Goal: Information Seeking & Learning: Learn about a topic

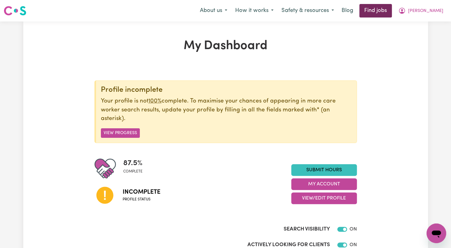
click at [369, 9] on link "Find jobs" at bounding box center [376, 11] width 33 height 14
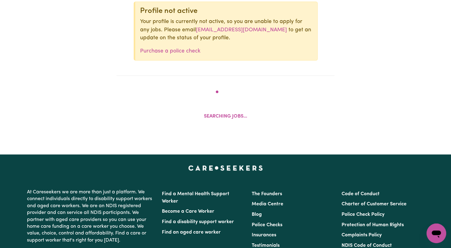
scroll to position [260, 0]
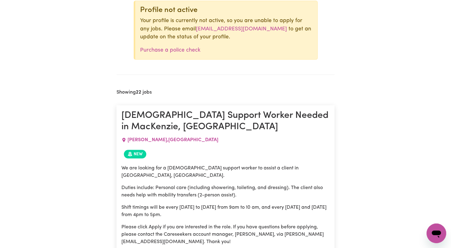
click at [136, 155] on span "New" at bounding box center [135, 154] width 22 height 9
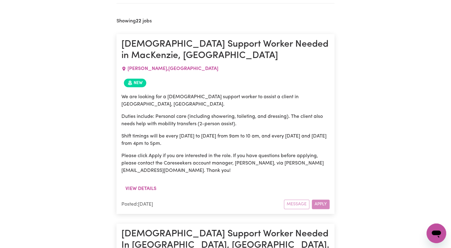
scroll to position [114, 0]
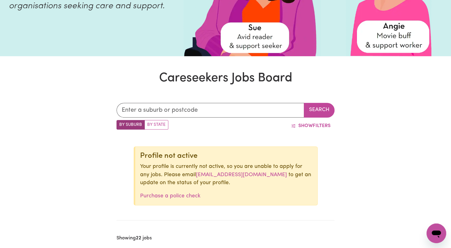
drag, startPoint x: 456, startPoint y: 24, endPoint x: 362, endPoint y: 163, distance: 167.5
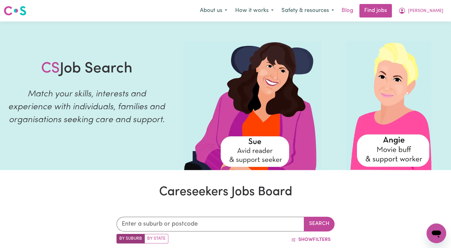
click at [352, 14] on link "Blog" at bounding box center [347, 11] width 19 height 14
click at [248, 8] on button "How it works" at bounding box center [254, 10] width 46 height 13
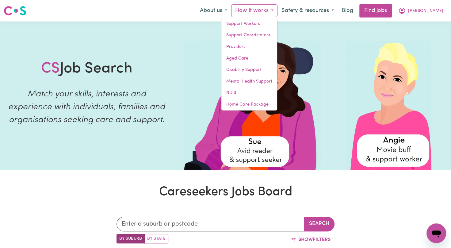
drag, startPoint x: 248, startPoint y: 8, endPoint x: 247, endPoint y: 14, distance: 5.9
click at [247, 14] on button "How it works" at bounding box center [254, 10] width 46 height 13
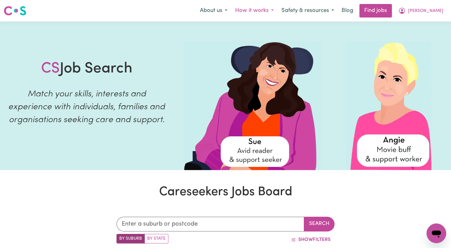
click at [247, 15] on button "How it works" at bounding box center [254, 10] width 46 height 13
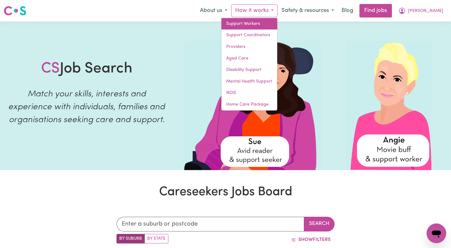
click at [243, 27] on link "Support Workers" at bounding box center [250, 24] width 56 height 12
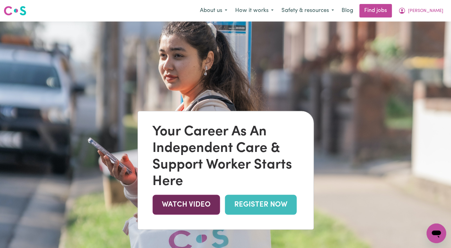
click at [169, 199] on link "WATCH VIDEO" at bounding box center [187, 205] width 68 height 20
